Goal: Task Accomplishment & Management: Complete application form

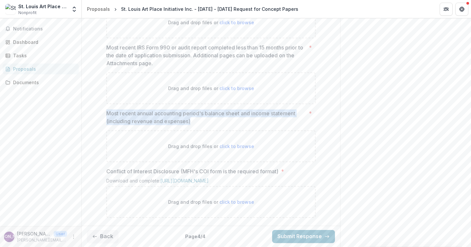
scroll to position [375, 0]
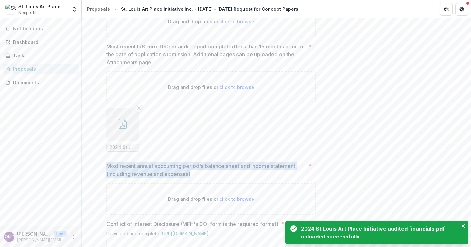
click at [234, 151] on ul "2024 St Louis Art Place Initiative audited financials.pdf" at bounding box center [210, 129] width 209 height 43
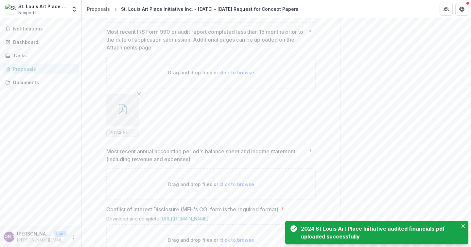
scroll to position [390, 0]
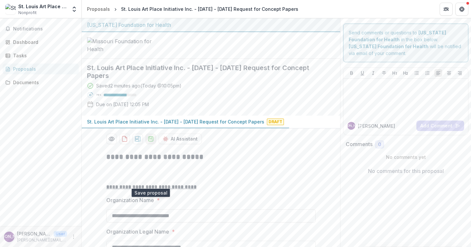
click at [151, 139] on polygon "download-proposal" at bounding box center [151, 137] width 2 height 3
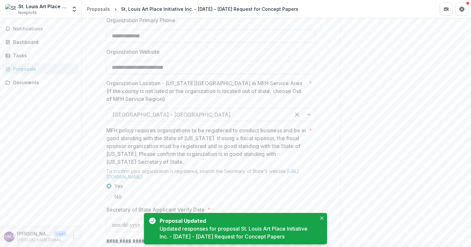
scroll to position [674, 0]
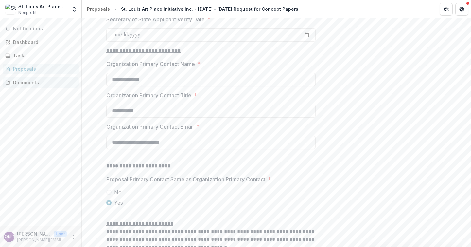
click at [27, 79] on div "Documents" at bounding box center [43, 82] width 61 height 7
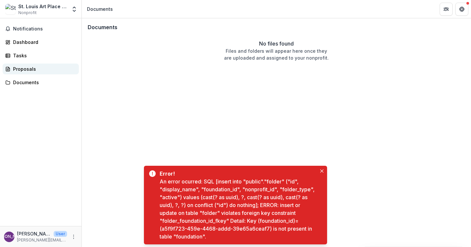
click at [30, 68] on div "Proposals" at bounding box center [43, 68] width 61 height 7
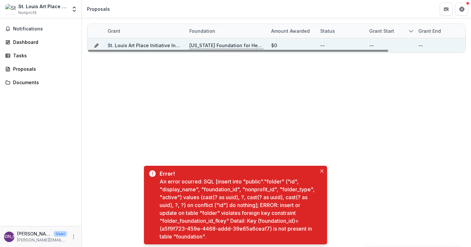
click at [141, 42] on div "St. Louis Art Place Initiative Inc. - [DATE] - [DATE] Request for Concept Papers" at bounding box center [145, 45] width 74 height 7
click at [141, 46] on link "St. Louis Art Place Initiative Inc. - [DATE] - [DATE] Request for Concept Papers" at bounding box center [196, 46] width 177 height 6
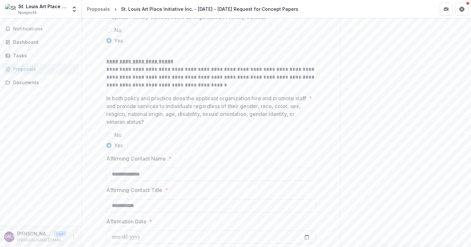
scroll to position [904, 0]
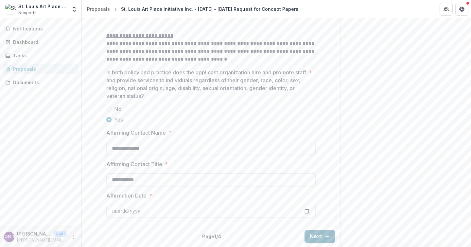
click at [311, 236] on button "Next" at bounding box center [320, 236] width 30 height 13
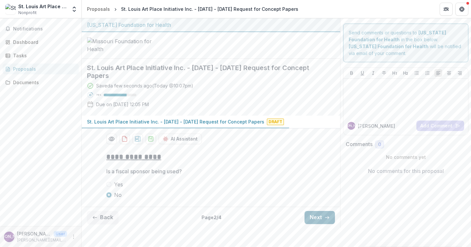
click at [315, 224] on button "Next" at bounding box center [320, 217] width 30 height 13
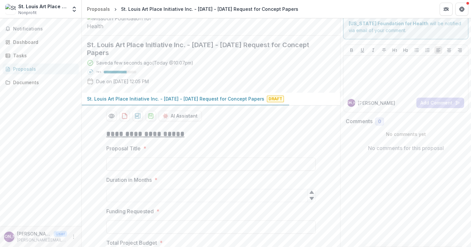
scroll to position [558, 0]
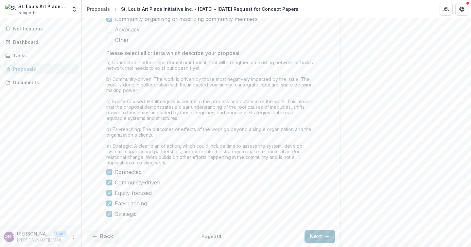
click at [311, 236] on button "Next" at bounding box center [320, 236] width 30 height 13
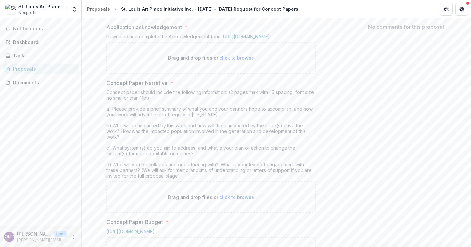
scroll to position [142, 0]
click at [270, 41] on link "[URL][DOMAIN_NAME]" at bounding box center [245, 38] width 48 height 6
click at [410, 93] on div "Send comments or questions to Missouri Foundation for Health in the box below. …" at bounding box center [405, 204] width 131 height 656
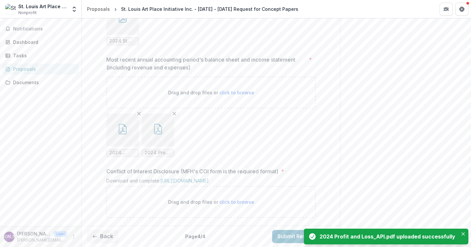
scroll to position [534, 0]
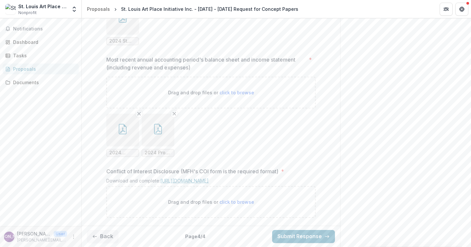
click at [205, 178] on link "[URL][DOMAIN_NAME]" at bounding box center [184, 181] width 48 height 6
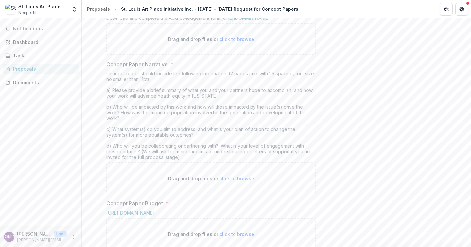
scroll to position [158, 0]
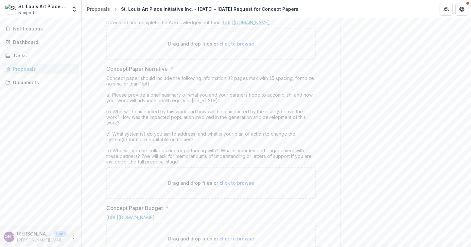
click at [235, 25] on link "[URL][DOMAIN_NAME]" at bounding box center [245, 23] width 48 height 6
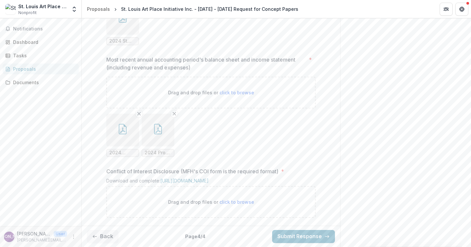
scroll to position [588, 0]
click at [106, 237] on button "Back" at bounding box center [102, 236] width 31 height 13
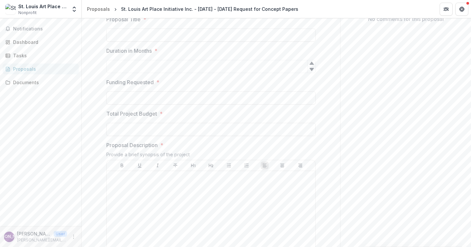
scroll to position [151, 0]
click at [134, 105] on input "Funding Requested *" at bounding box center [210, 98] width 209 height 13
type input "**"
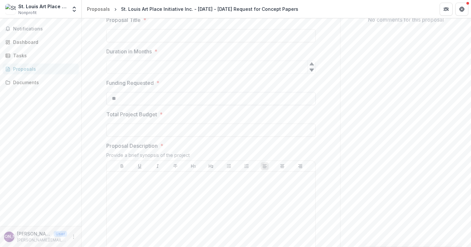
click at [160, 105] on input "**" at bounding box center [210, 98] width 209 height 13
click at [164, 74] on input "Duration in Months *" at bounding box center [210, 67] width 209 height 13
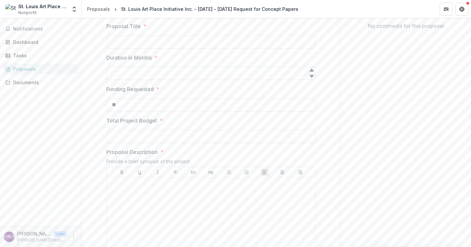
scroll to position [144, 0]
click at [152, 81] on input "Duration in Months *" at bounding box center [210, 74] width 209 height 13
type input "**"
click at [175, 50] on input "Proposal Title *" at bounding box center [210, 43] width 209 height 13
paste input "**********"
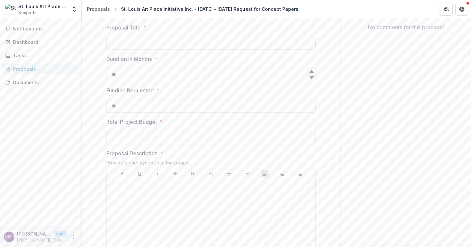
type input "**********"
paste input "**********"
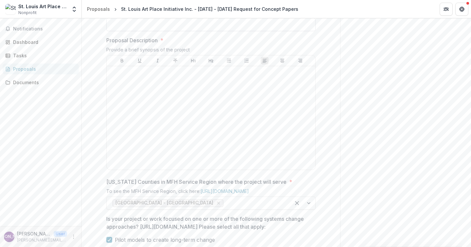
scroll to position [265, 0]
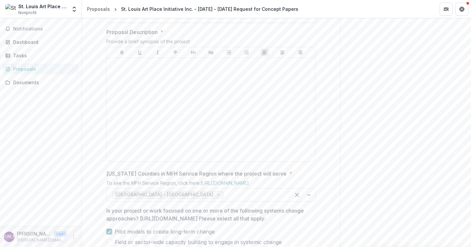
type input "**********"
click at [148, 131] on div at bounding box center [210, 110] width 203 height 98
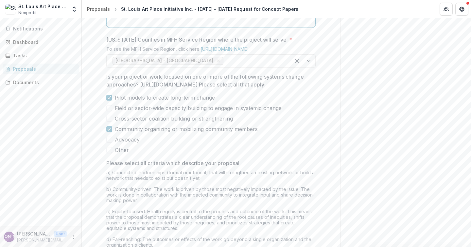
scroll to position [558, 0]
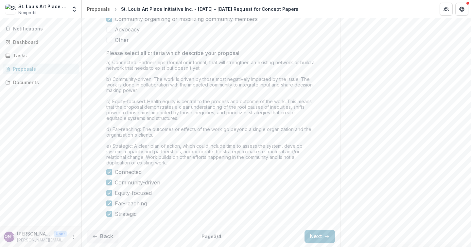
click at [148, 131] on div "a) Connected: Partnerships (formal or informal) that will strengthen an existin…" at bounding box center [210, 114] width 209 height 108
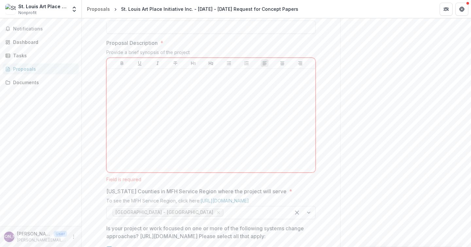
scroll to position [0, 0]
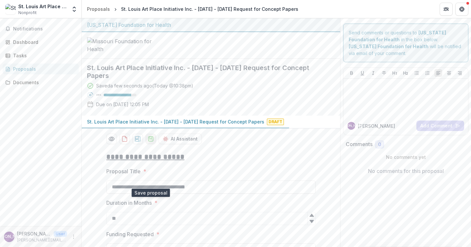
click at [150, 142] on icon "download-proposal" at bounding box center [151, 138] width 7 height 7
